Goal: Task Accomplishment & Management: Manage account settings

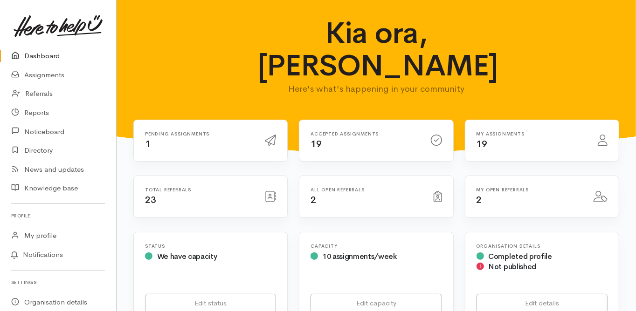
click at [41, 51] on link "Dashboard" at bounding box center [58, 56] width 116 height 19
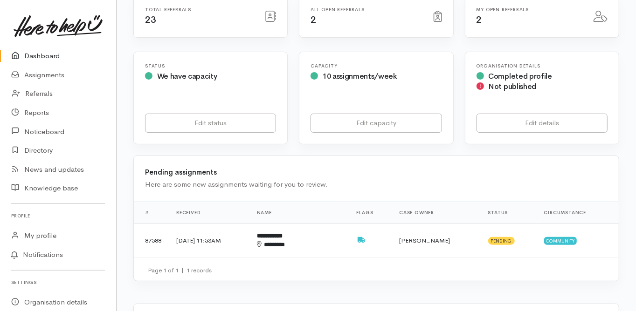
scroll to position [186, 0]
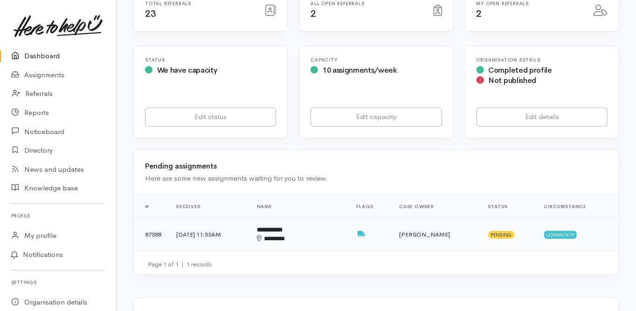
click at [282, 227] on b "**********" at bounding box center [270, 230] width 26 height 6
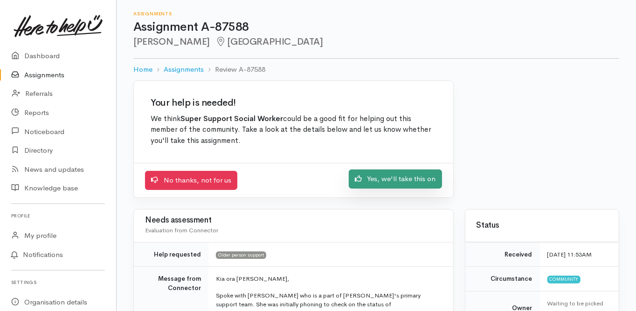
click at [386, 180] on link "Yes, we'll take this on" at bounding box center [395, 179] width 93 height 19
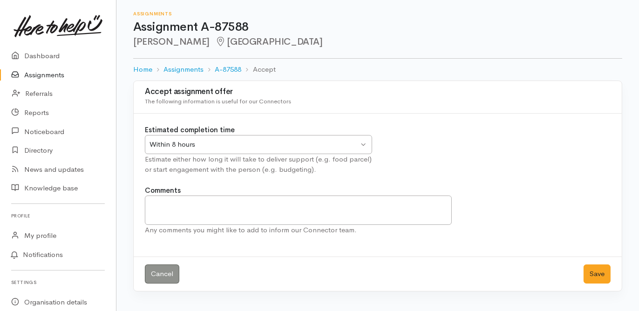
click at [171, 139] on div "Within 8 hours" at bounding box center [254, 144] width 209 height 11
click at [597, 281] on button "Save" at bounding box center [597, 274] width 27 height 19
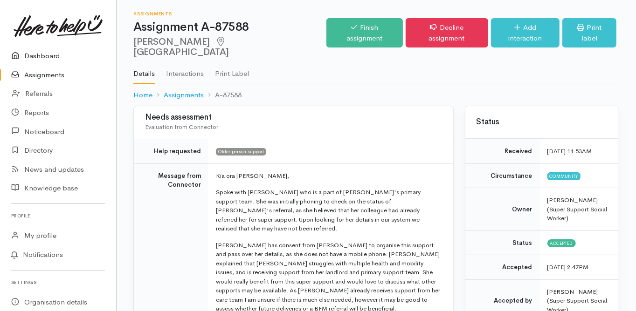
click at [44, 54] on link "Dashboard" at bounding box center [58, 56] width 116 height 19
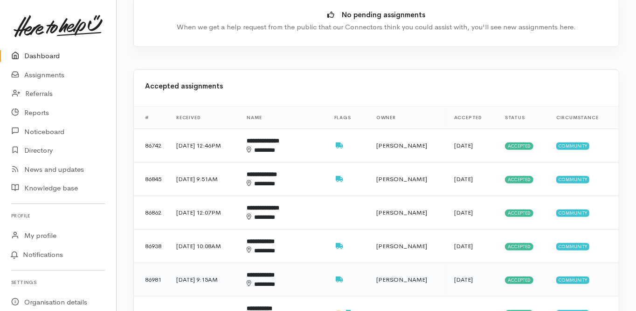
scroll to position [336, 0]
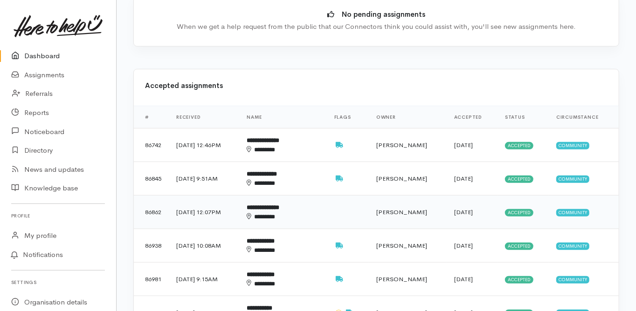
click at [279, 205] on b "**********" at bounding box center [263, 208] width 33 height 6
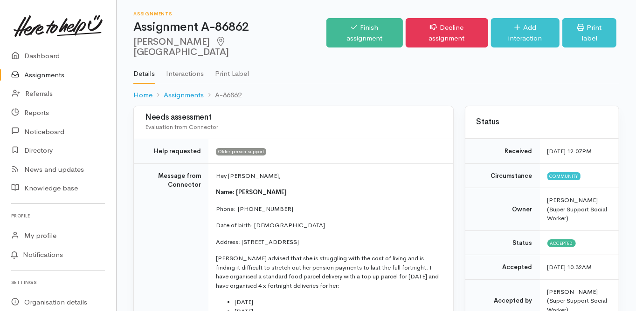
click at [162, 238] on td "Message from Connector" at bounding box center [171, 286] width 75 height 245
drag, startPoint x: 271, startPoint y: 196, endPoint x: 236, endPoint y: 197, distance: 35.4
click at [236, 205] on p "Phone:  [PHONE_NUMBER]" at bounding box center [329, 209] width 226 height 9
copy p "0226259569"
click at [142, 224] on td "Message from Connector" at bounding box center [171, 286] width 75 height 245
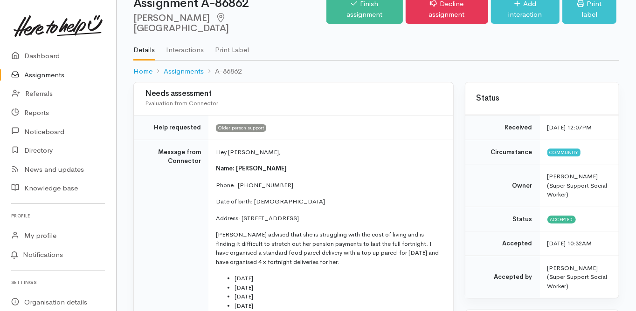
scroll to position [37, 0]
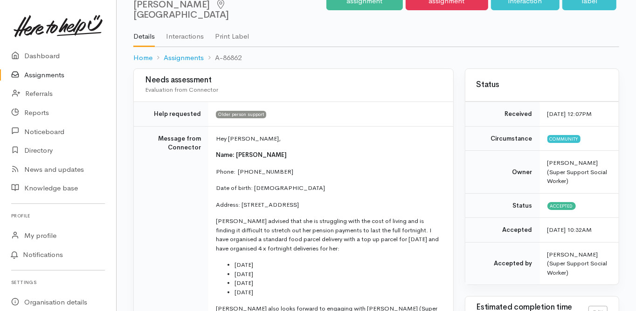
drag, startPoint x: 242, startPoint y: 193, endPoint x: 316, endPoint y: 189, distance: 74.7
click at [316, 200] on p "Address: unit 204/6a Te Paeroa Road, Bethlehem, Tauranga, New Zealand" at bounding box center [329, 204] width 226 height 9
copy p "unit 204/6a Te Paeroa Road"
click at [171, 220] on td "Message from Connector" at bounding box center [171, 248] width 75 height 245
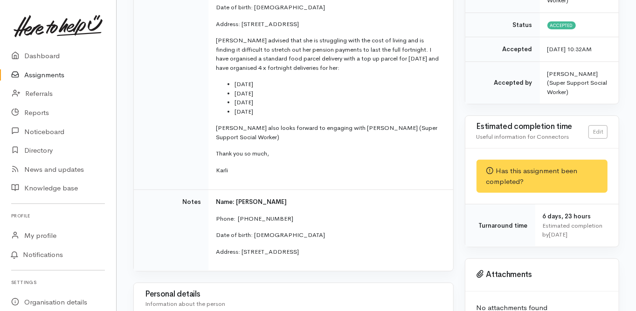
scroll to position [224, 0]
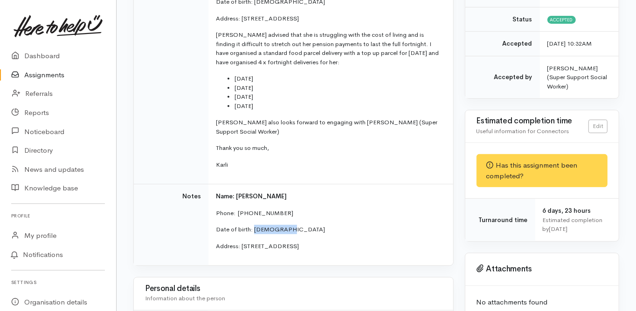
drag, startPoint x: 289, startPoint y: 209, endPoint x: 256, endPoint y: 212, distance: 33.2
click at [254, 225] on p "Date of birth: 01/11/1958" at bounding box center [329, 229] width 226 height 9
copy p "01/11/1958"
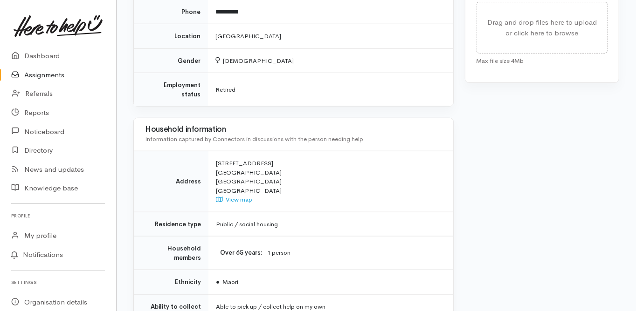
scroll to position [597, 0]
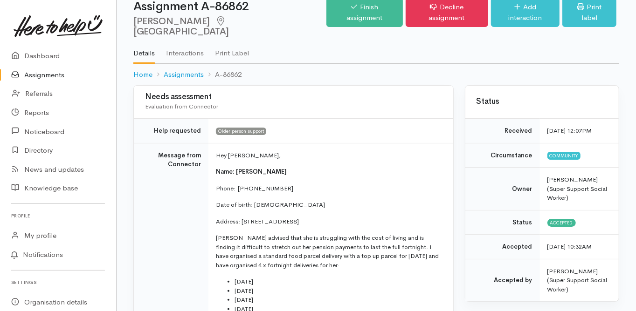
scroll to position [37, 0]
